Goal: Browse casually

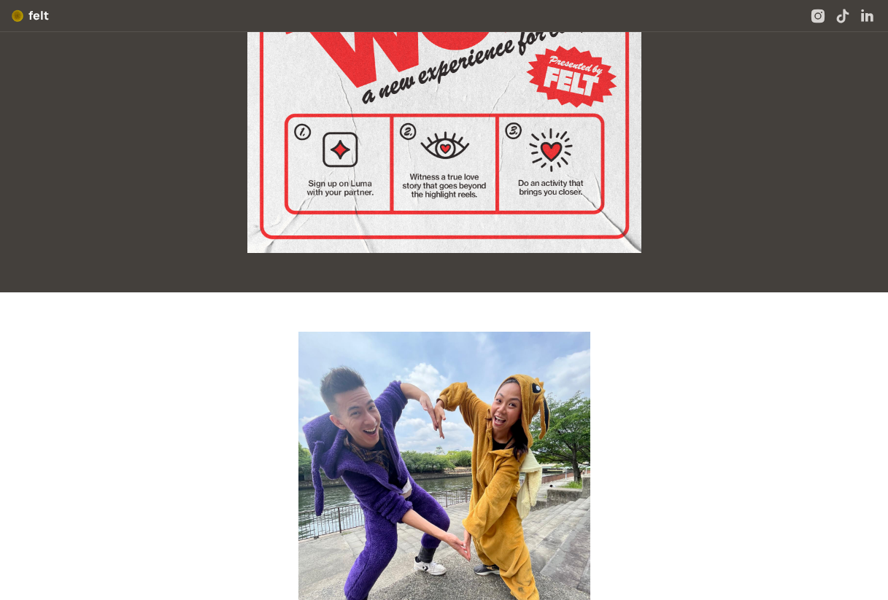
scroll to position [236, 0]
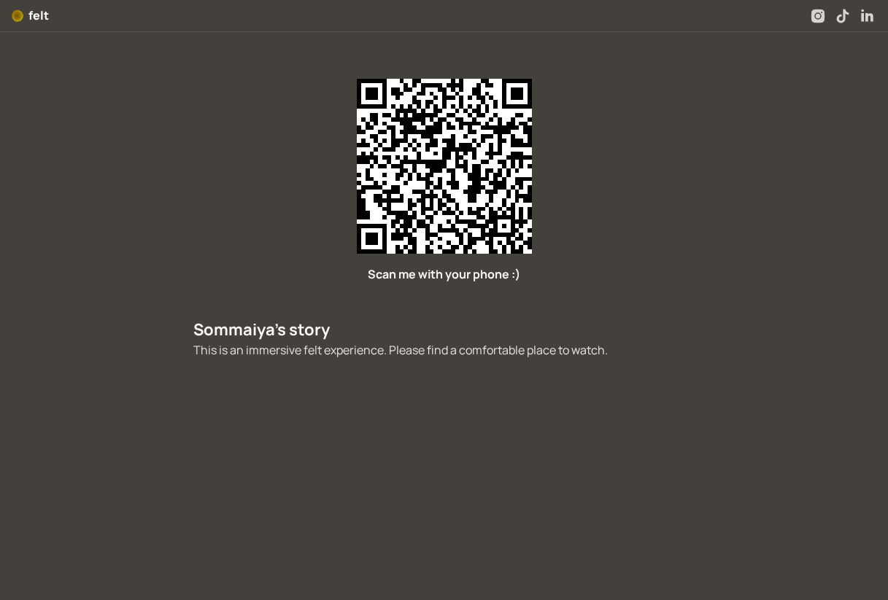
click at [282, 55] on div "Scan me with your phone :) [PERSON_NAME] 's story This is an immersive felt exp…" at bounding box center [444, 207] width 525 height 327
